Goal: Information Seeking & Learning: Learn about a topic

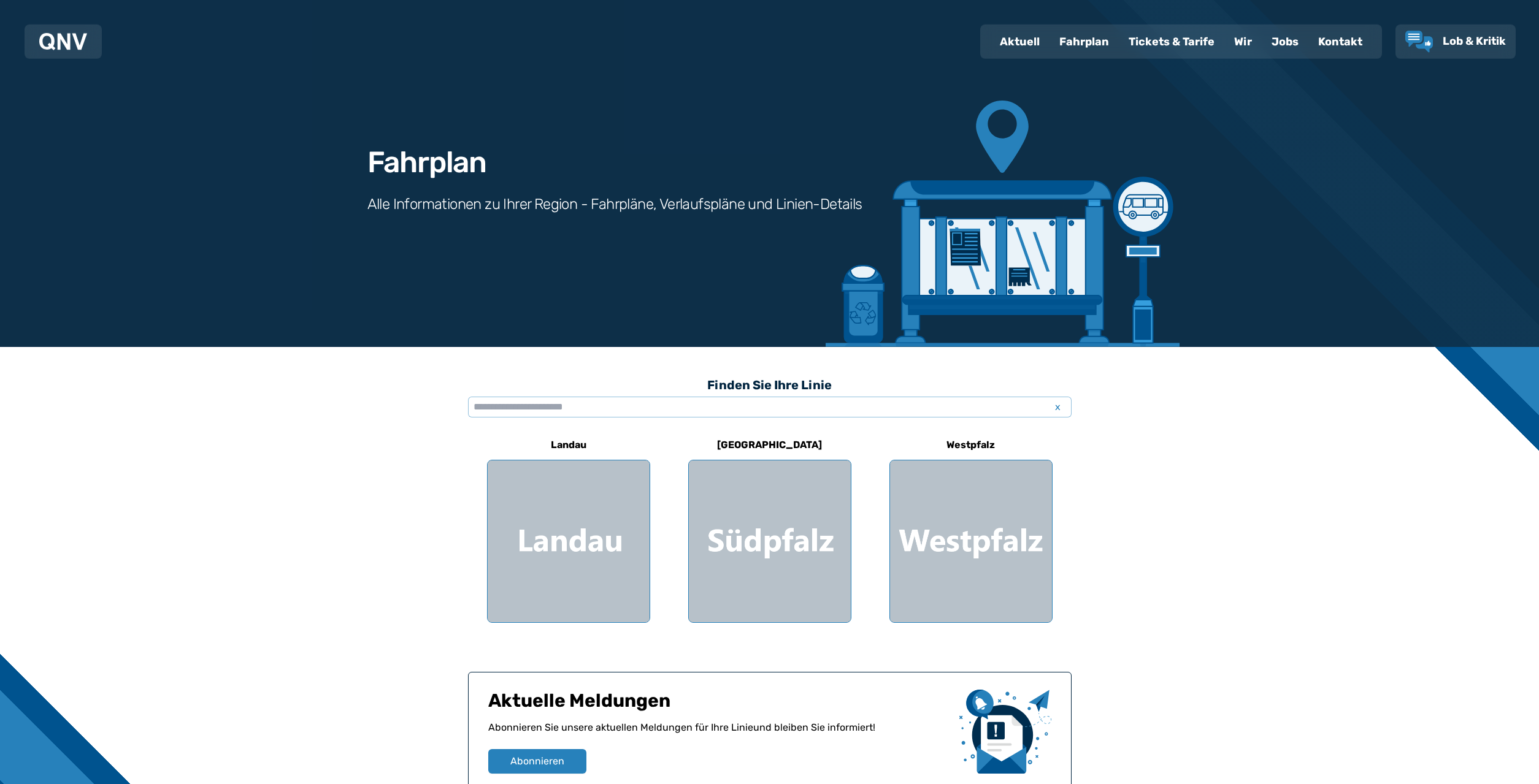
scroll to position [125, 0]
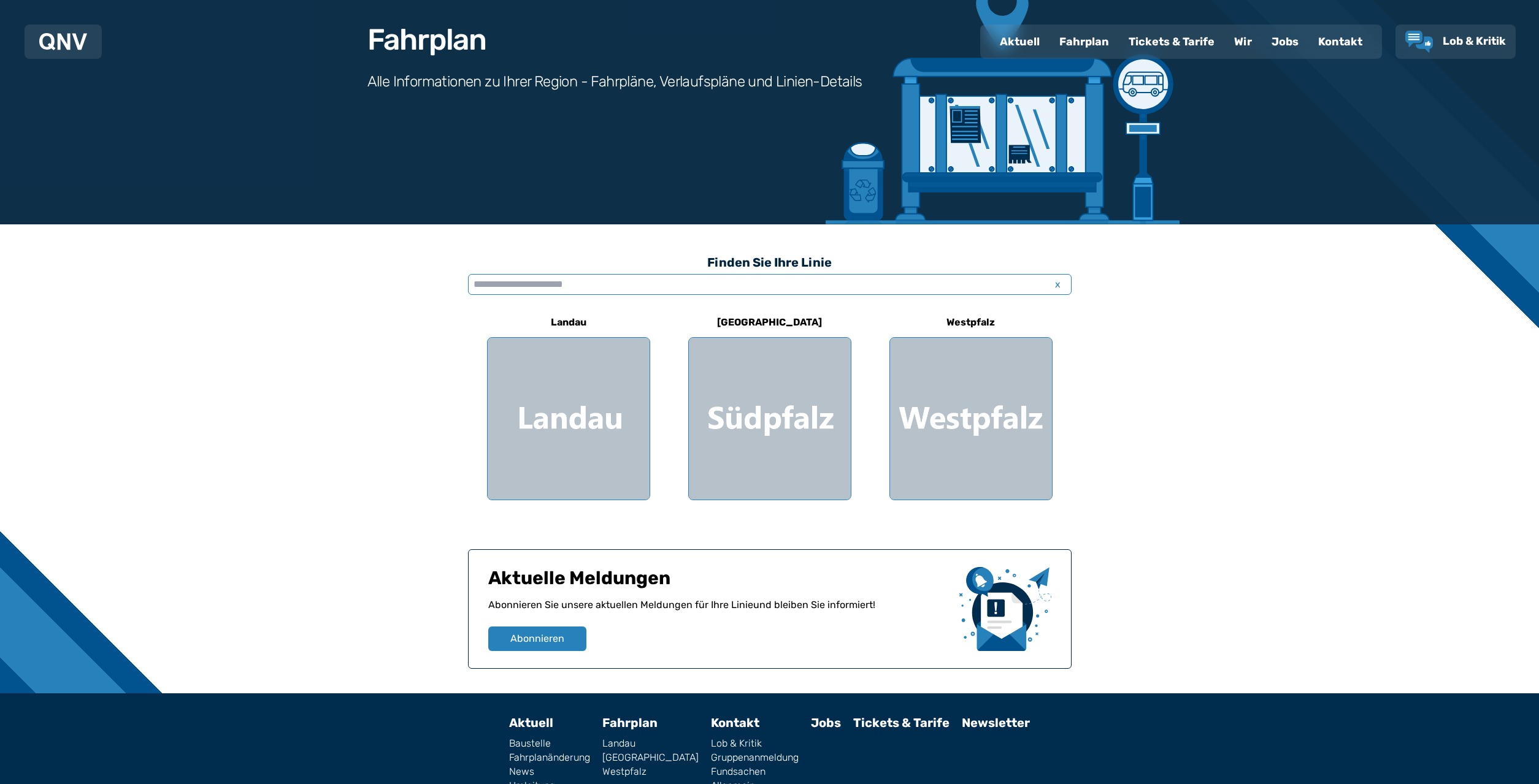
click at [552, 282] on input "text" at bounding box center [770, 284] width 604 height 21
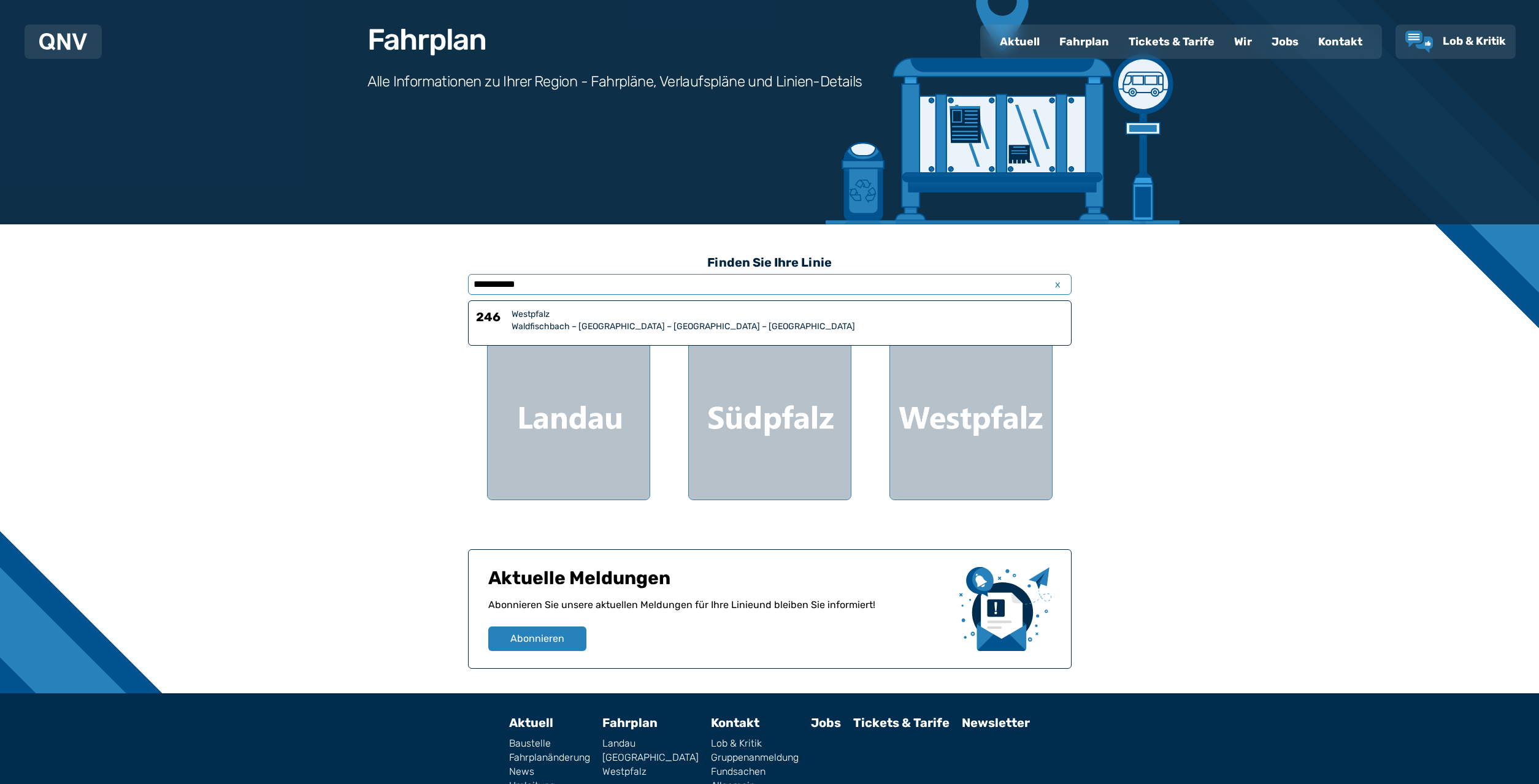
type input "**********"
click at [629, 323] on div "Waldfischbach – [GEOGRAPHIC_DATA] – [GEOGRAPHIC_DATA] – [GEOGRAPHIC_DATA]" at bounding box center [787, 327] width 552 height 12
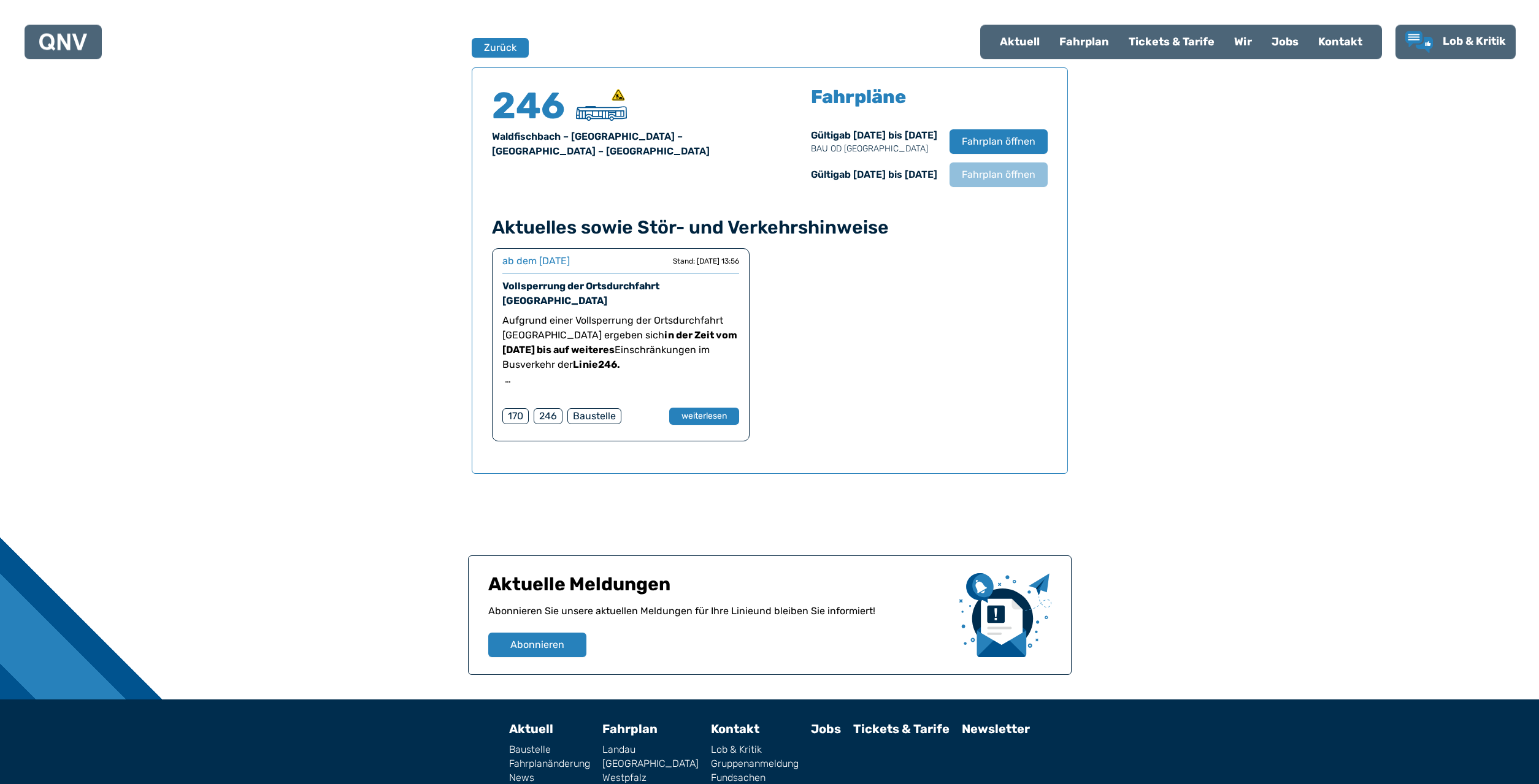
scroll to position [808, 0]
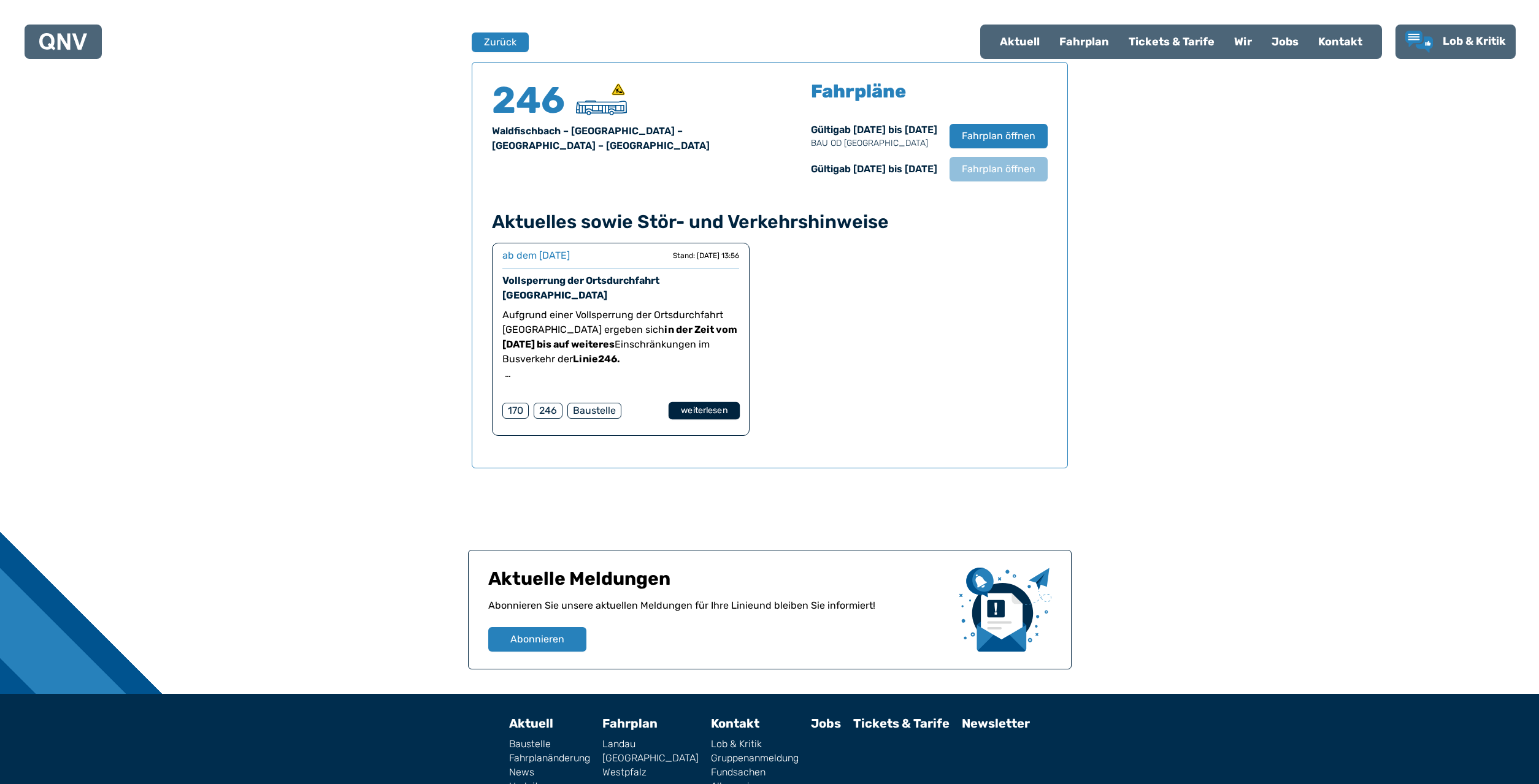
click at [699, 402] on button "weiterlesen" at bounding box center [704, 411] width 71 height 18
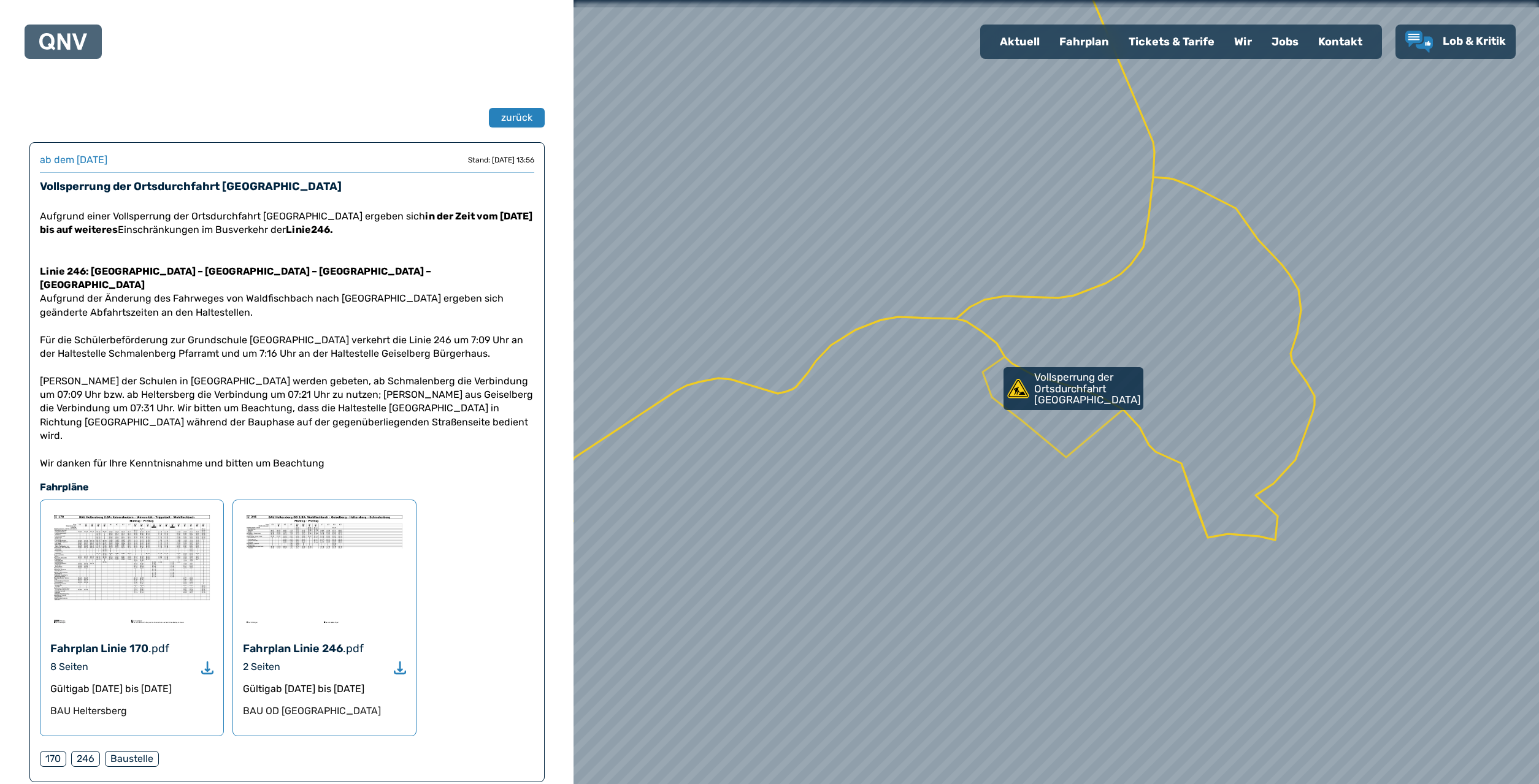
click at [174, 568] on img at bounding box center [132, 568] width 163 height 117
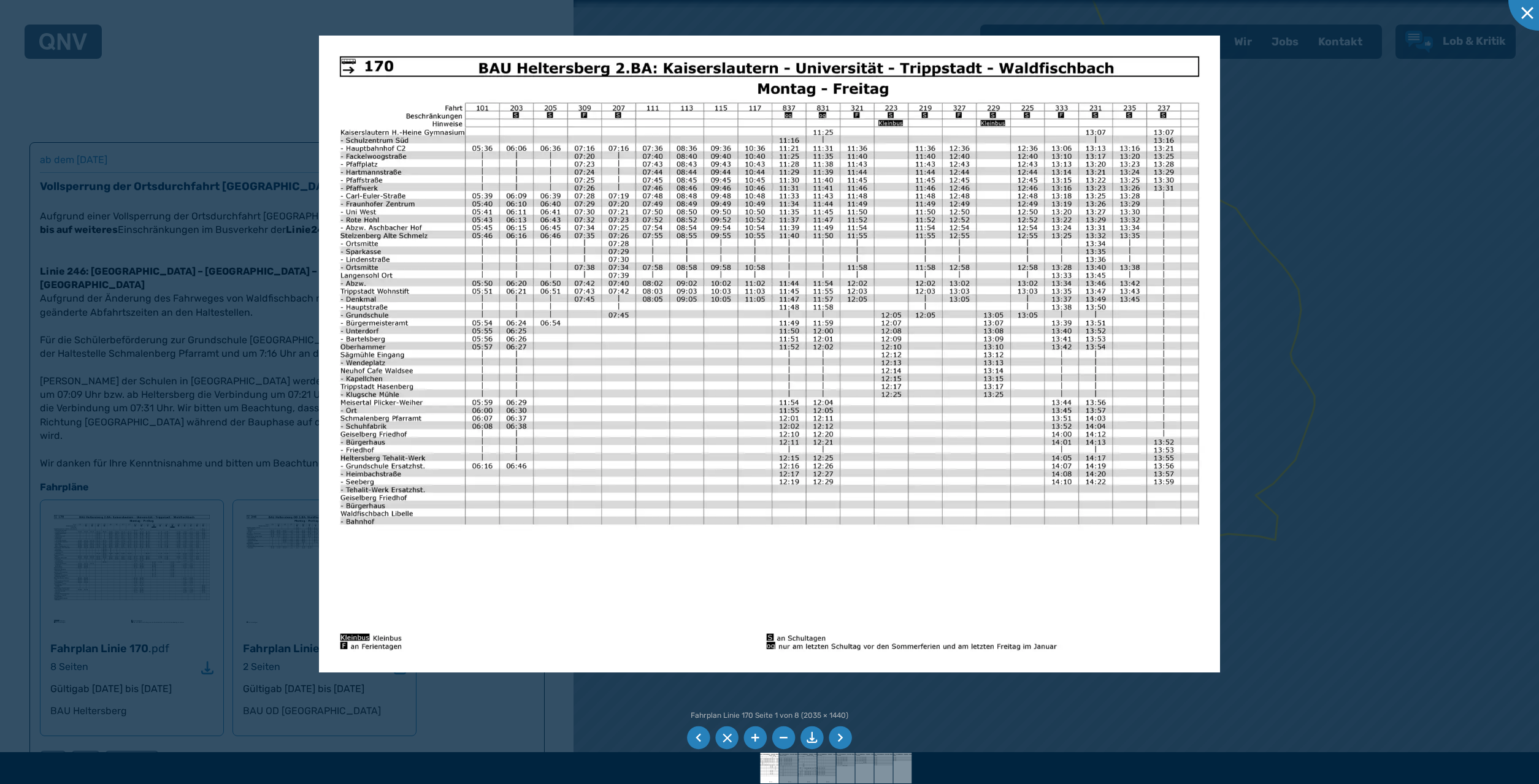
click at [294, 419] on div at bounding box center [770, 392] width 1539 height 784
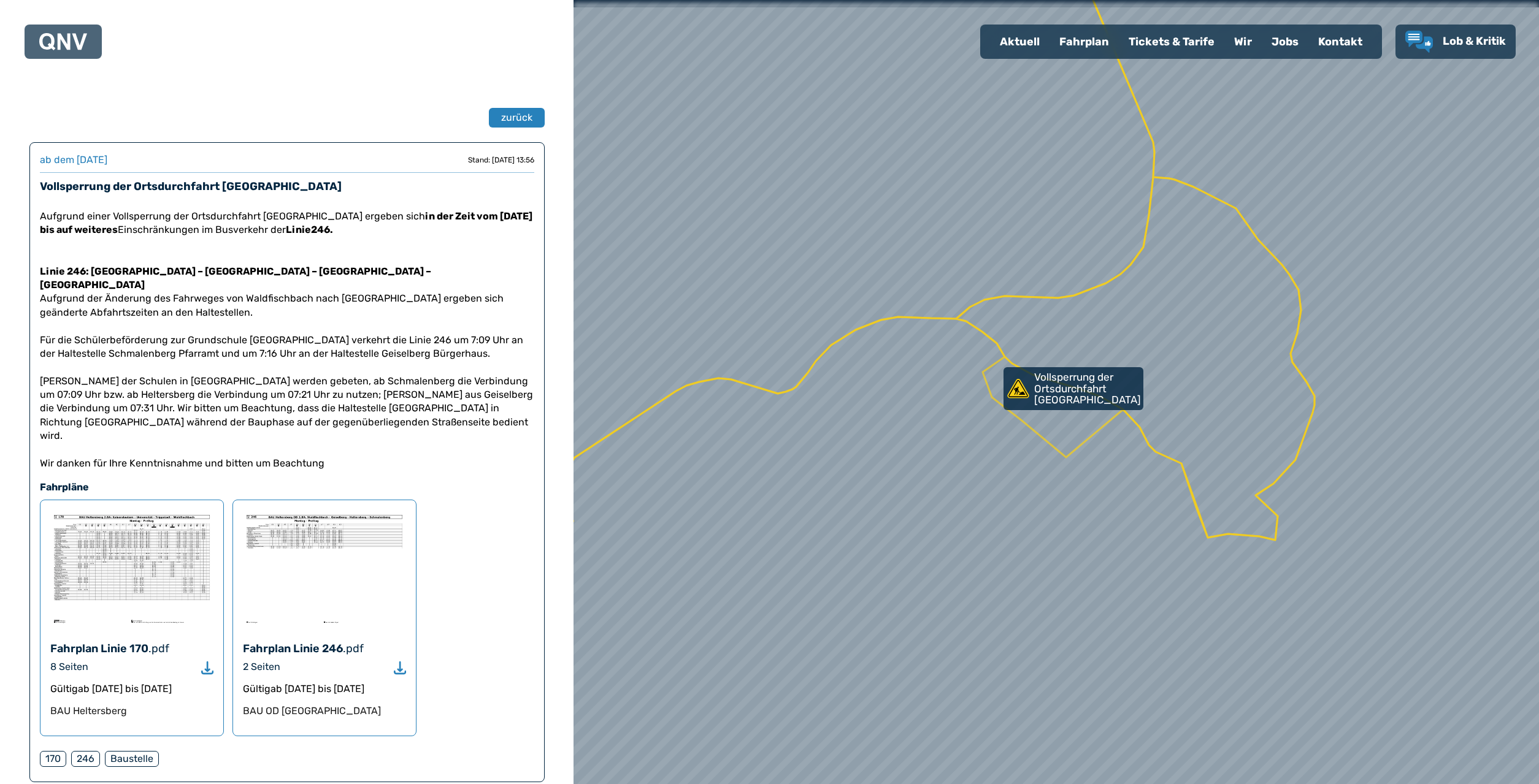
click at [276, 510] on img at bounding box center [324, 568] width 163 height 117
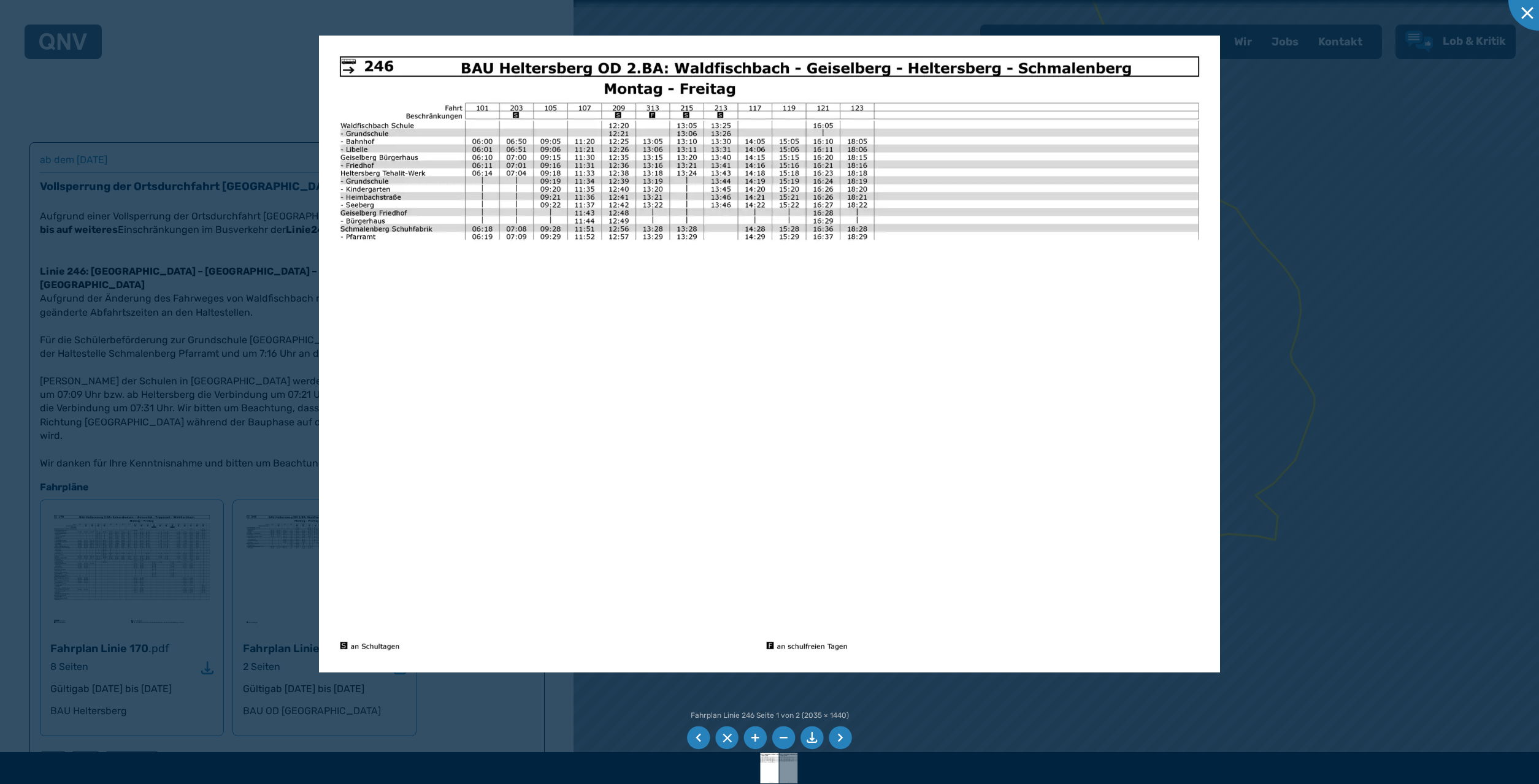
click at [327, 264] on img at bounding box center [770, 355] width 901 height 638
click at [117, 525] on div at bounding box center [770, 392] width 1539 height 784
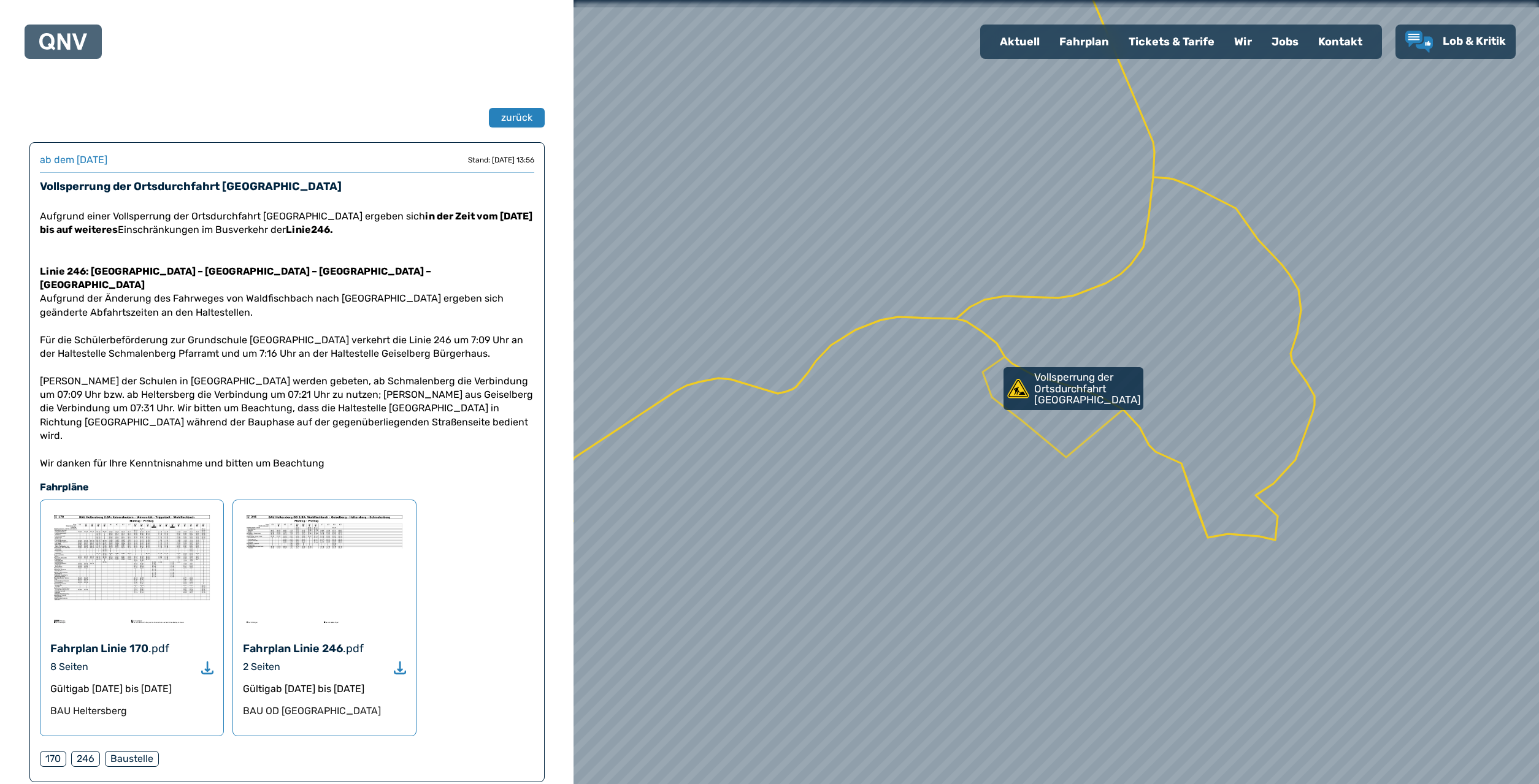
click at [120, 525] on img at bounding box center [132, 568] width 163 height 117
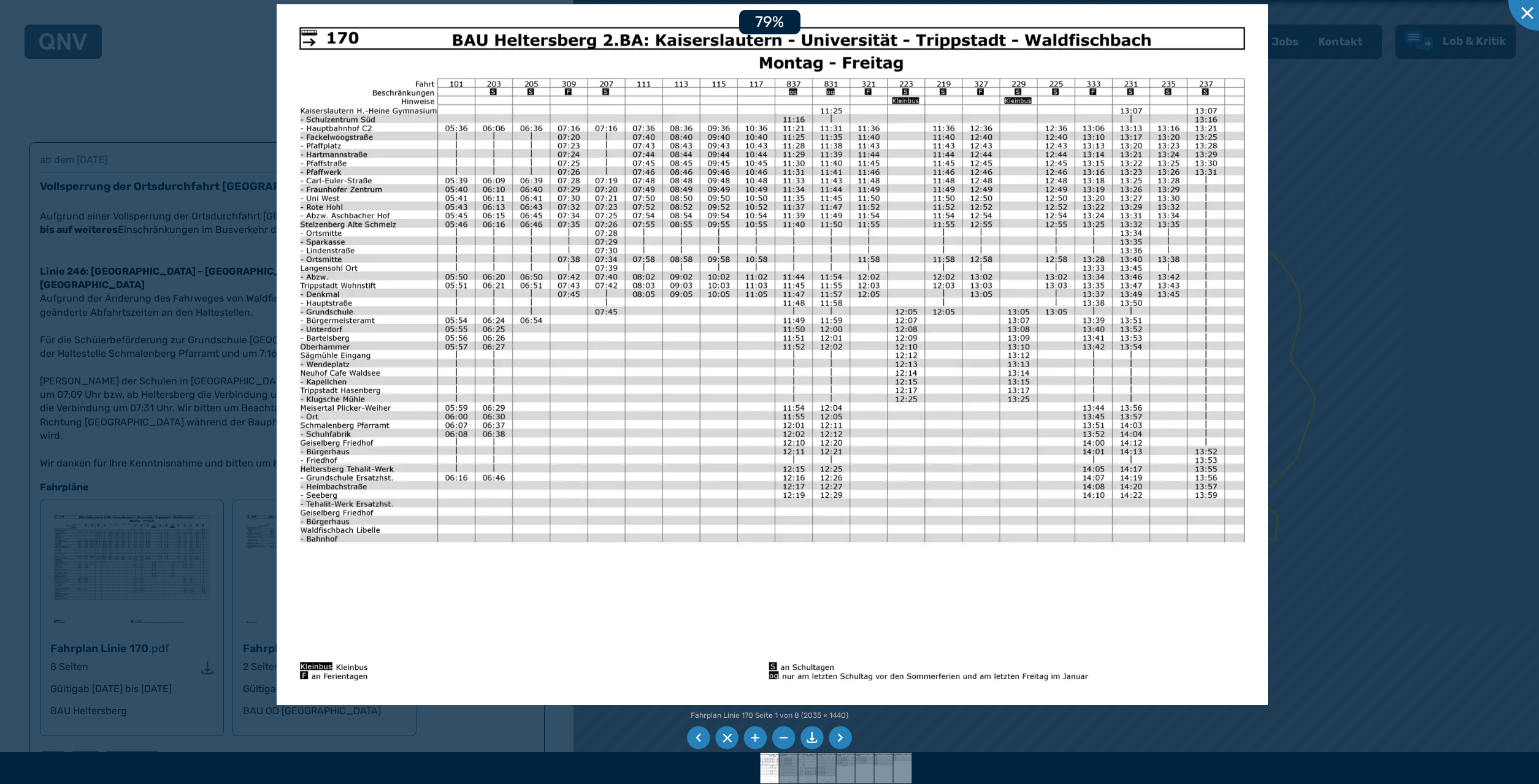
click at [207, 362] on div at bounding box center [770, 392] width 1539 height 784
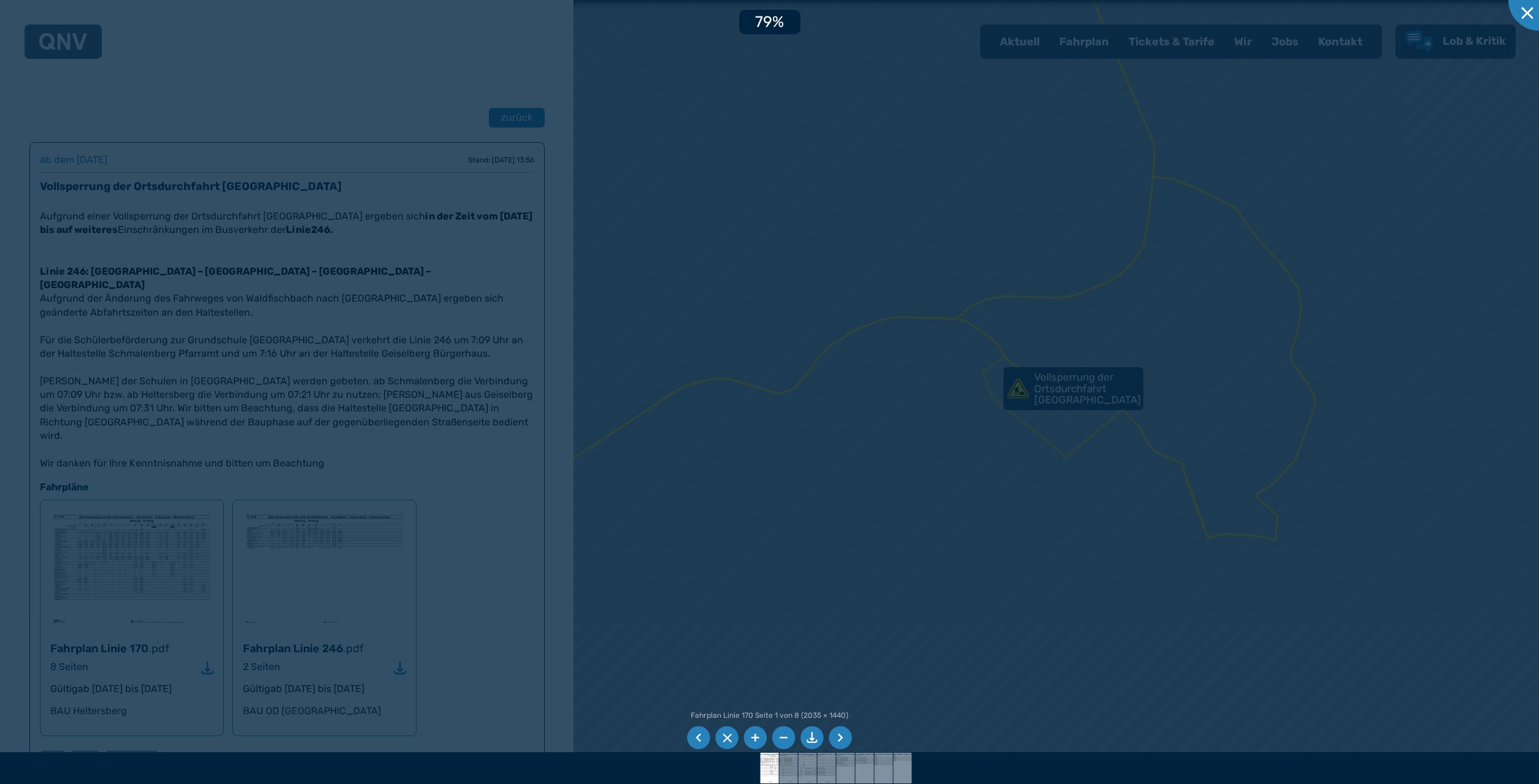
click at [277, 503] on div at bounding box center [770, 392] width 1539 height 784
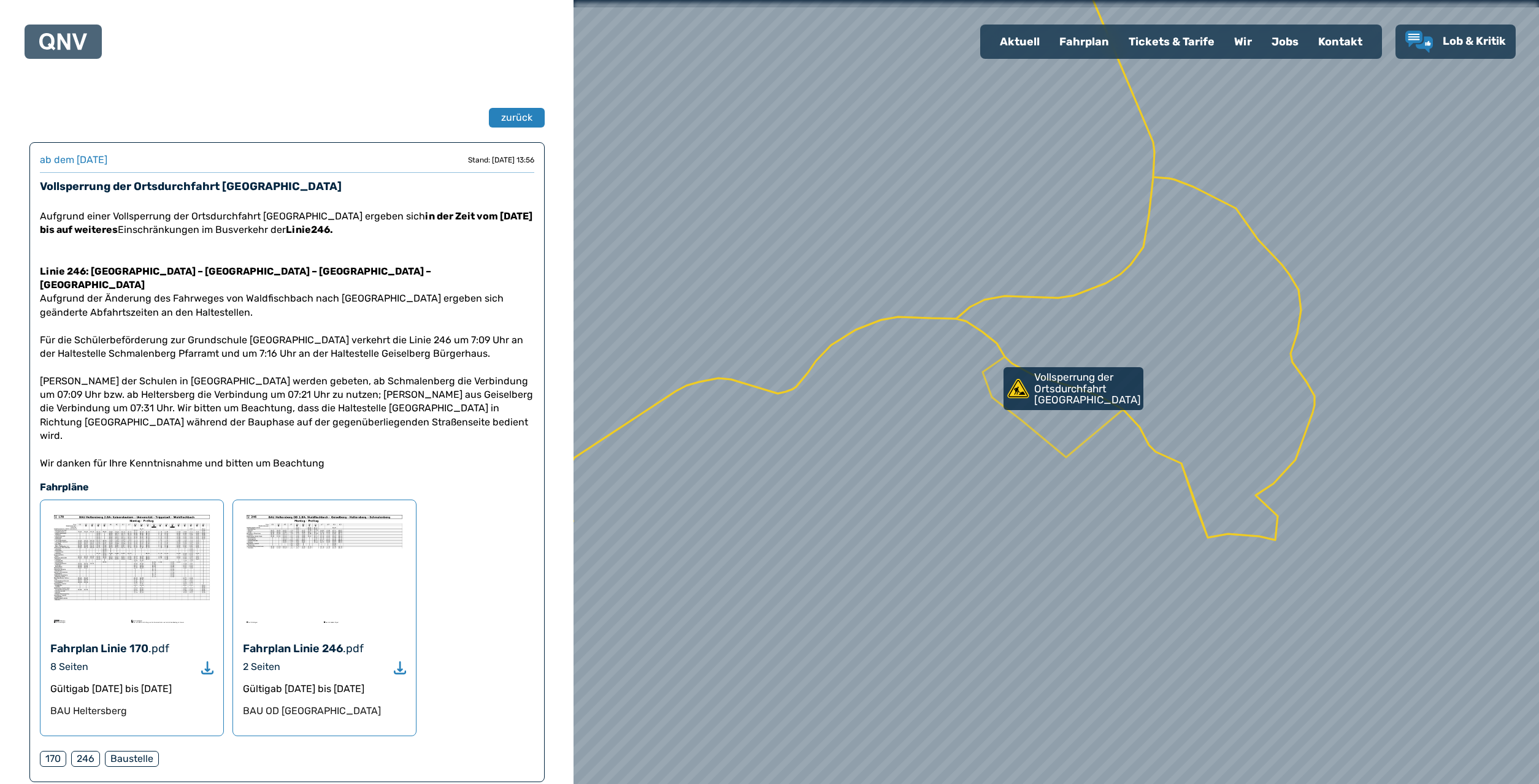
click at [277, 510] on img at bounding box center [324, 568] width 163 height 117
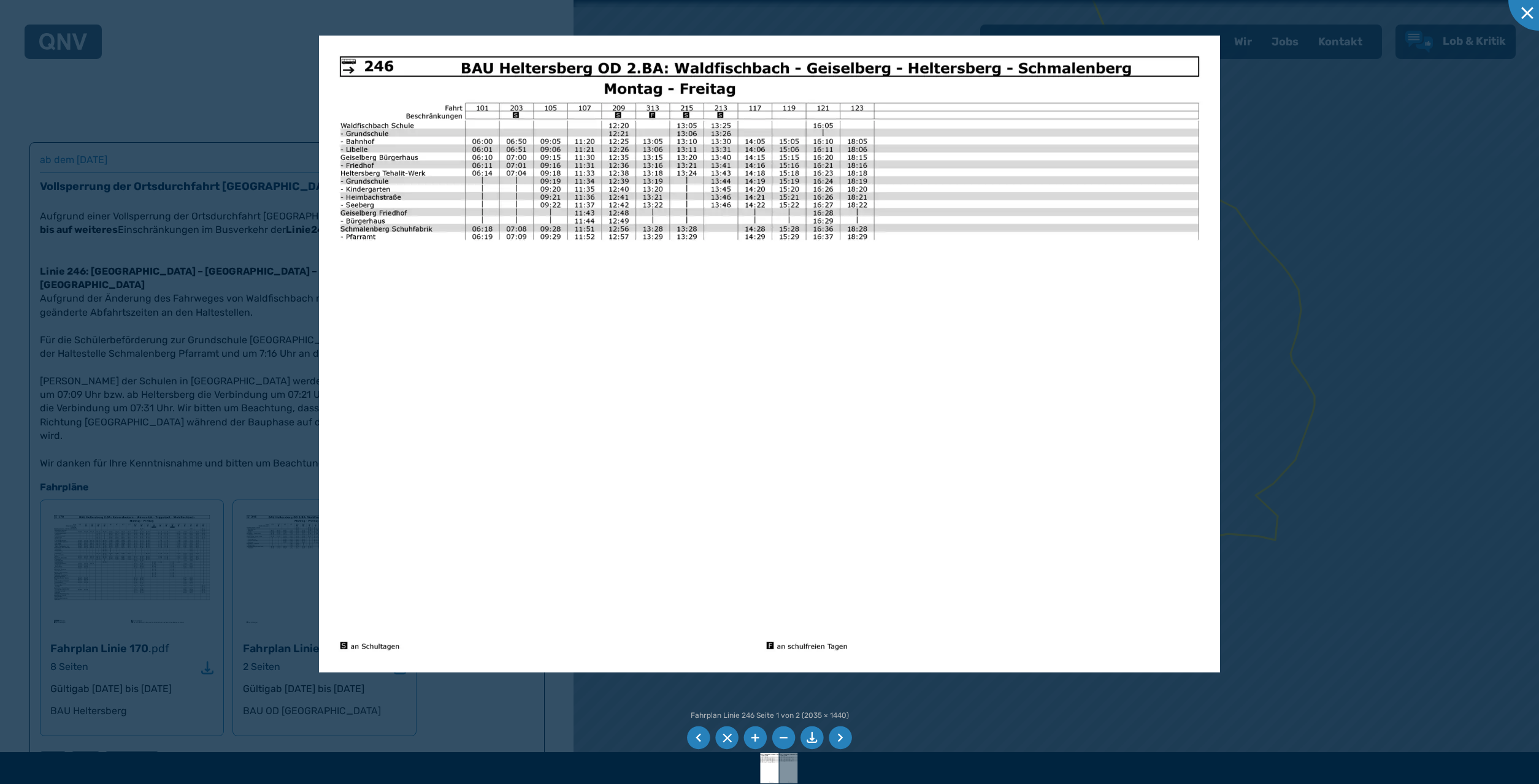
click at [191, 158] on div at bounding box center [770, 392] width 1539 height 784
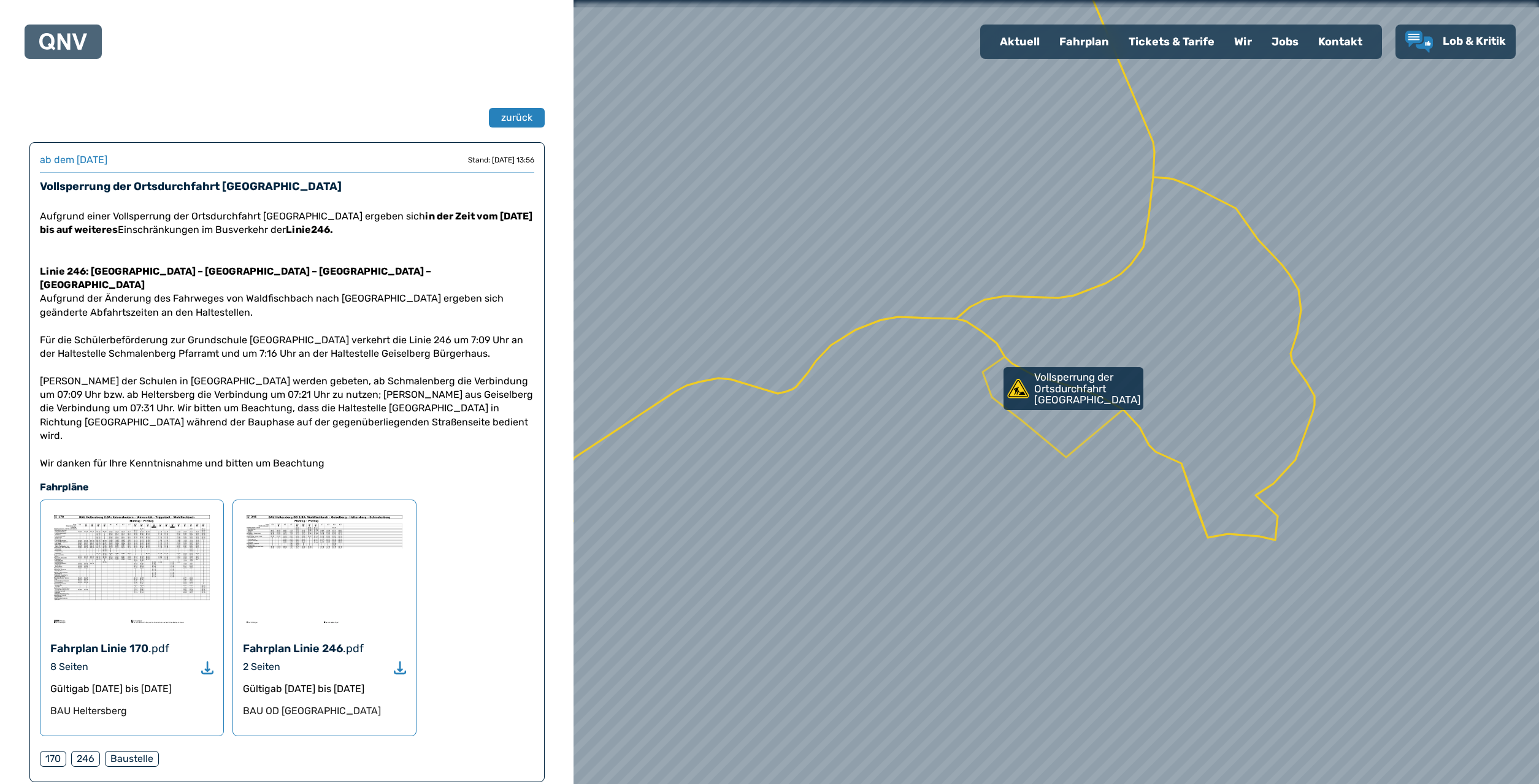
click at [146, 516] on div at bounding box center [770, 392] width 1539 height 784
click at [146, 516] on img at bounding box center [132, 568] width 163 height 117
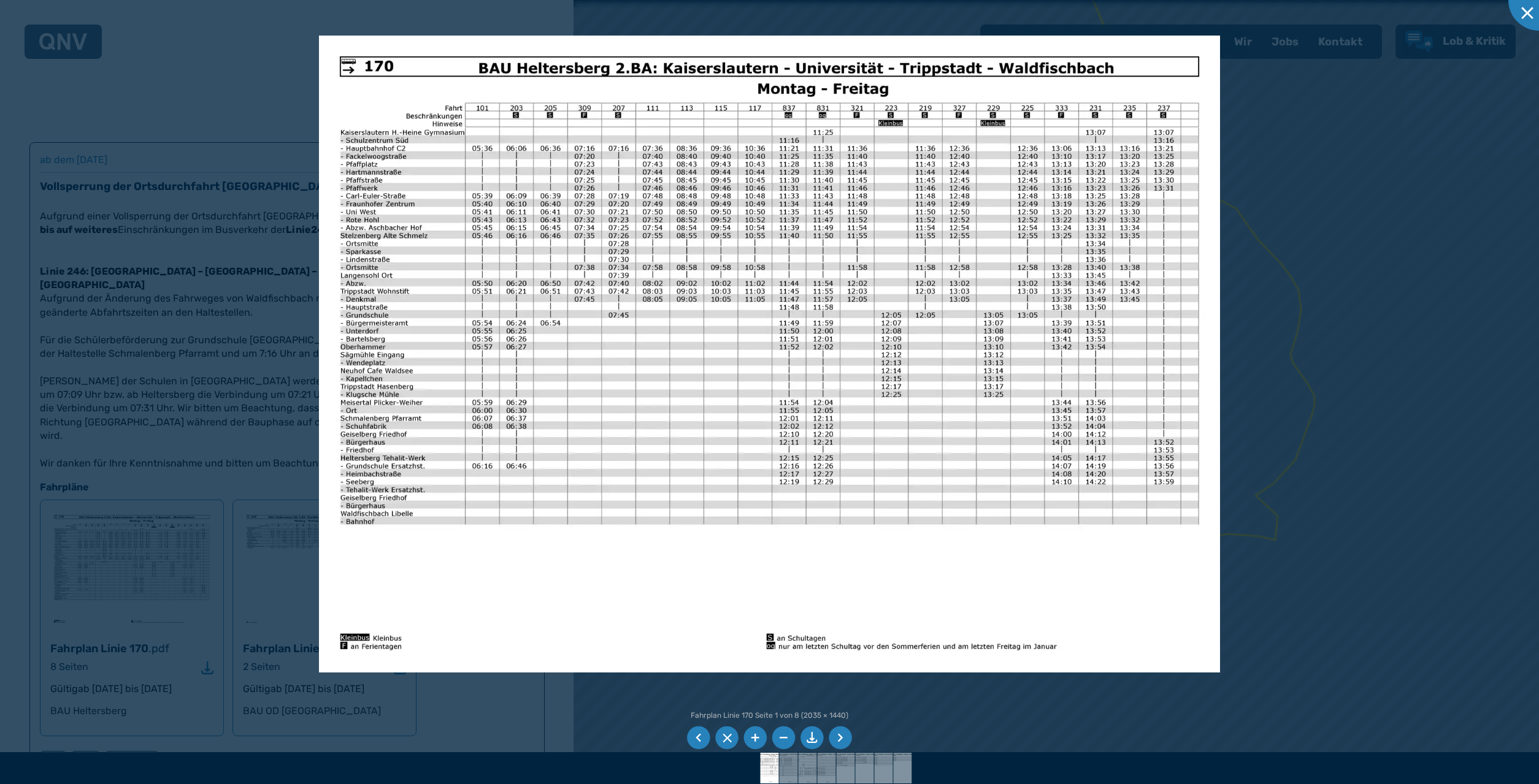
click at [267, 439] on div at bounding box center [770, 392] width 1539 height 784
